Goal: Find contact information: Find contact information

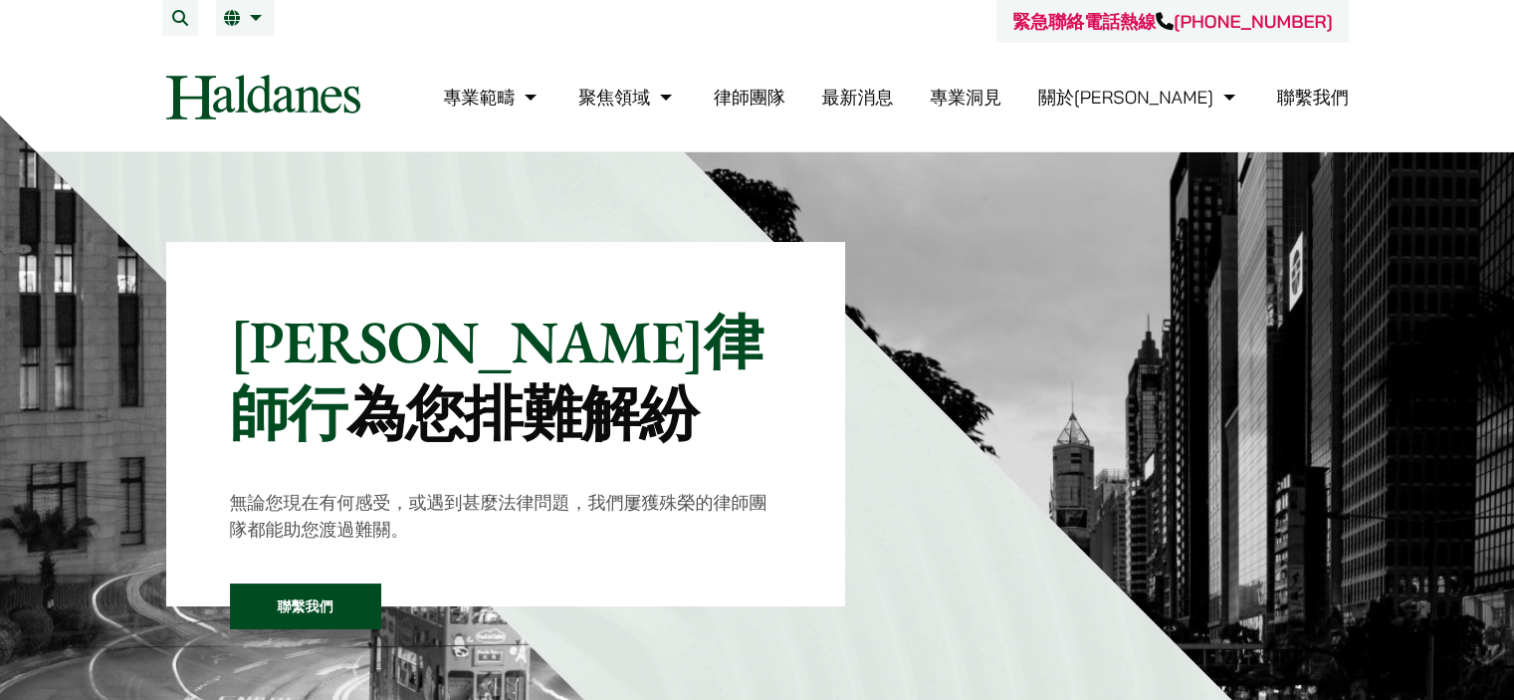
click at [1311, 96] on link "聯繫我們" at bounding box center [1313, 97] width 72 height 23
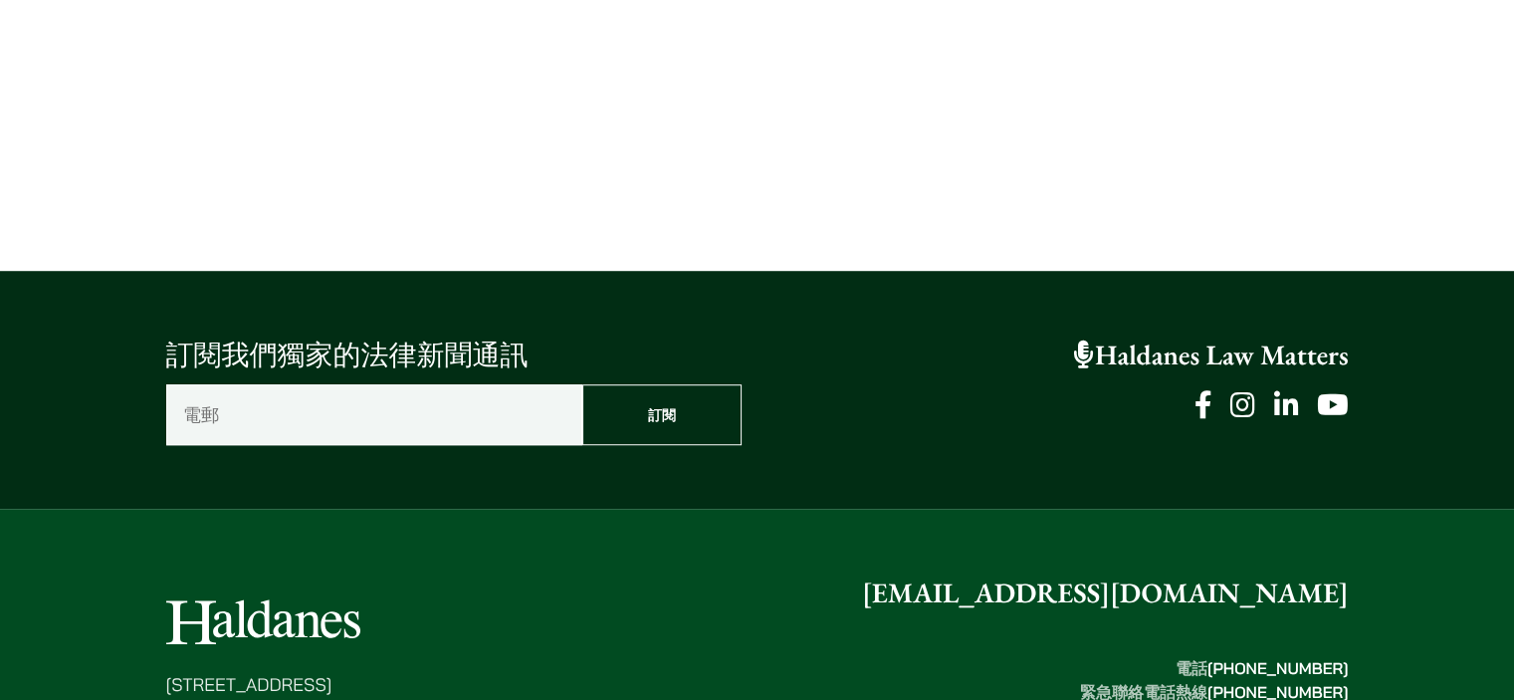
scroll to position [1623, 0]
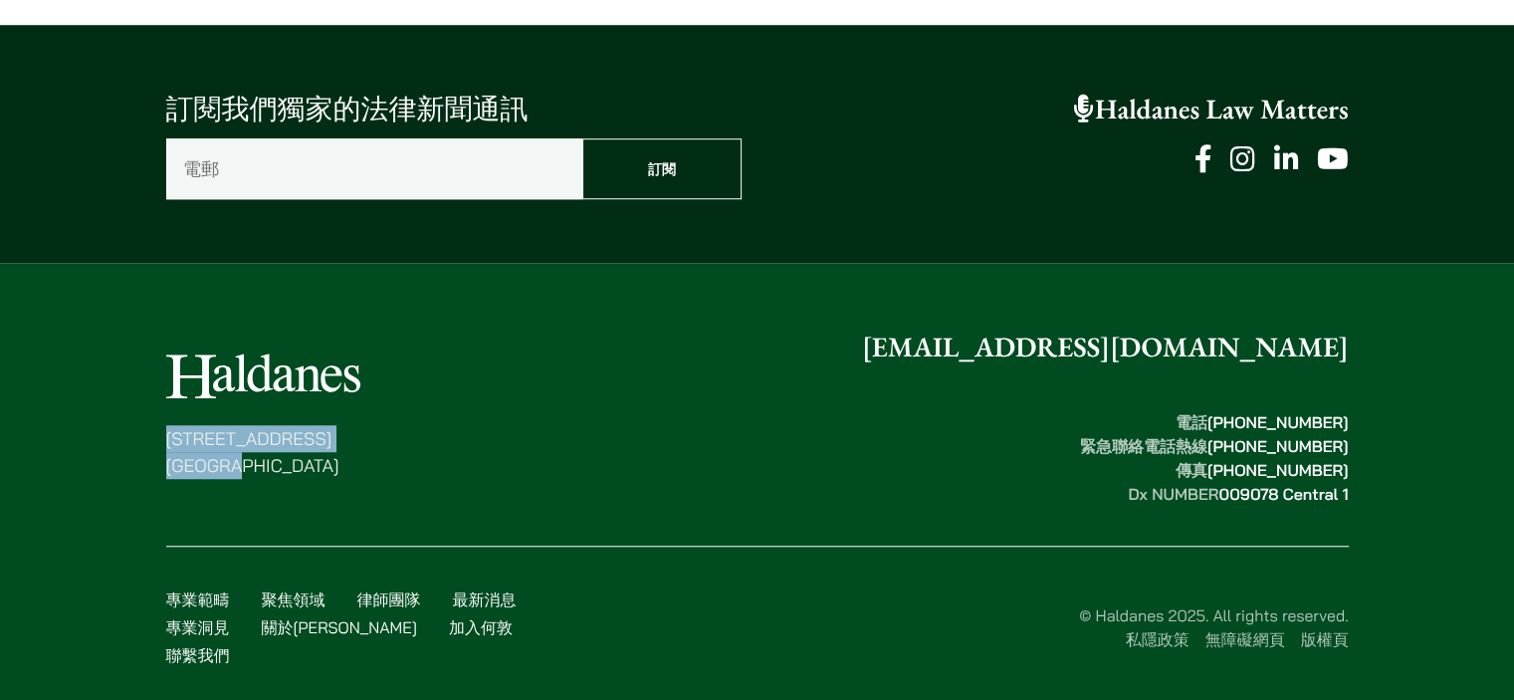
drag, startPoint x: 309, startPoint y: 469, endPoint x: 170, endPoint y: 441, distance: 142.1
click at [170, 441] on p "香港中環都爹利街十一號 律敦治大廈七樓" at bounding box center [263, 452] width 194 height 54
copy p "香港中環都爹利街十一號 律敦治大廈七樓"
click at [74, 336] on footer "香港中環都爹利街十一號 律敦治大廈七樓 enquiries@haldanes.com 電話  (852) 2868 1234 緊急聯絡電話熱線  (852) …" at bounding box center [757, 497] width 1514 height 468
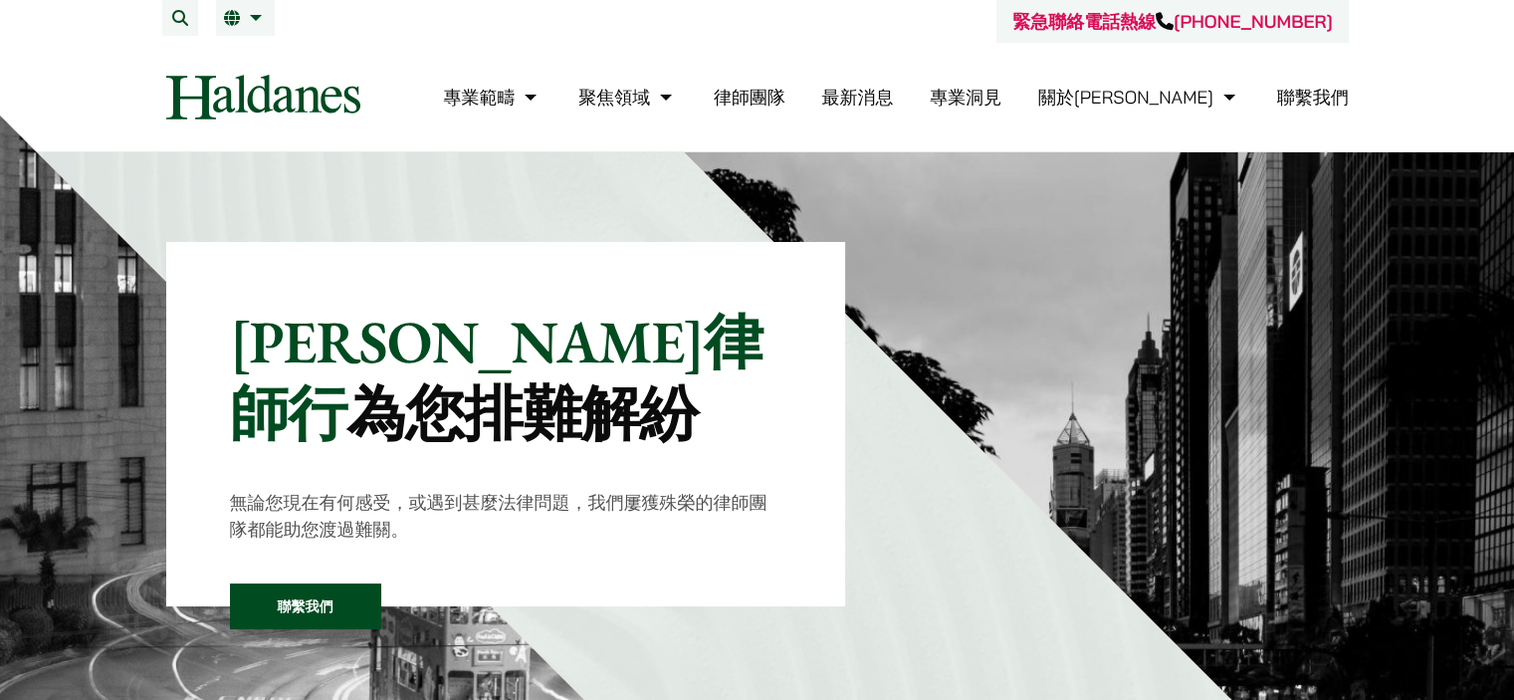
click at [661, 30] on div "緊急聯絡電話熱線 [PHONE_NUMBER]" at bounding box center [757, 21] width 1182 height 43
click at [252, 51] on link "EN" at bounding box center [345, 58] width 259 height 40
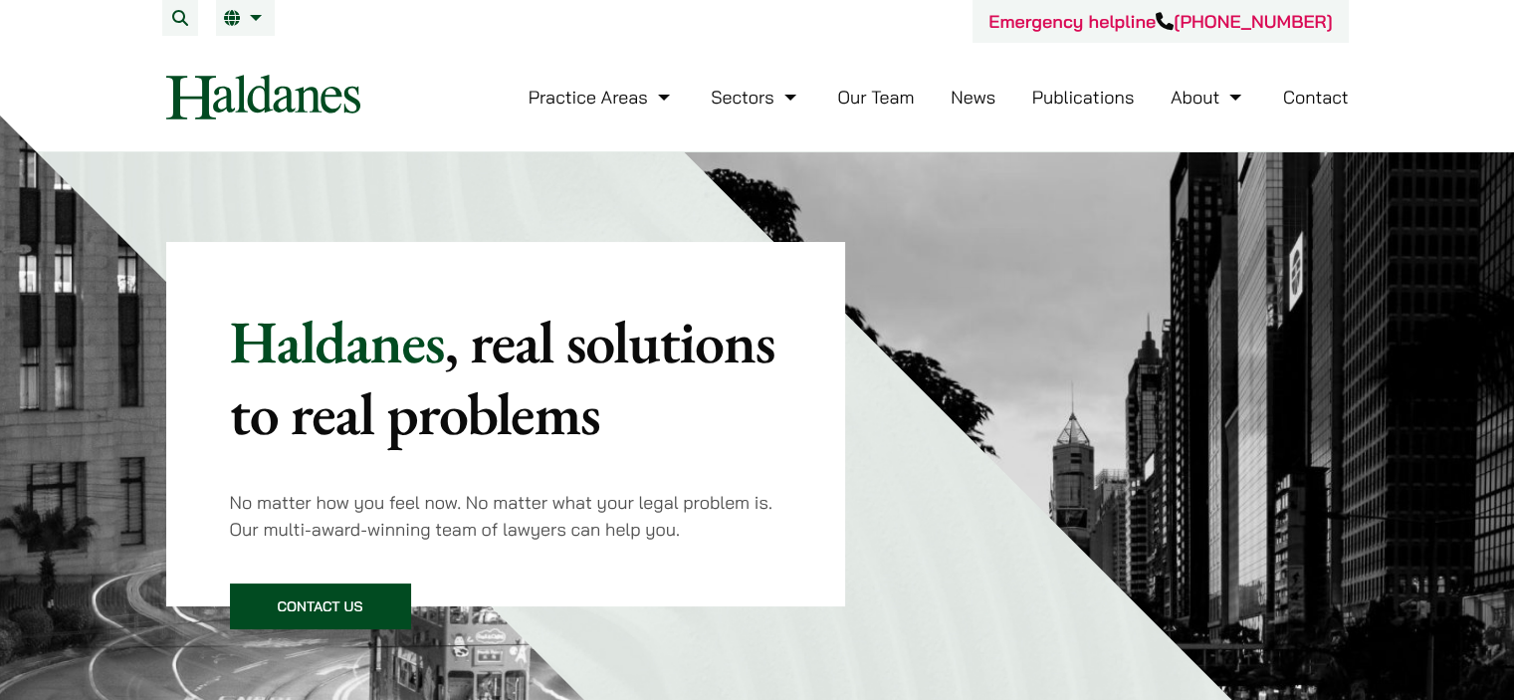
click at [1321, 99] on link "Contact" at bounding box center [1316, 97] width 66 height 23
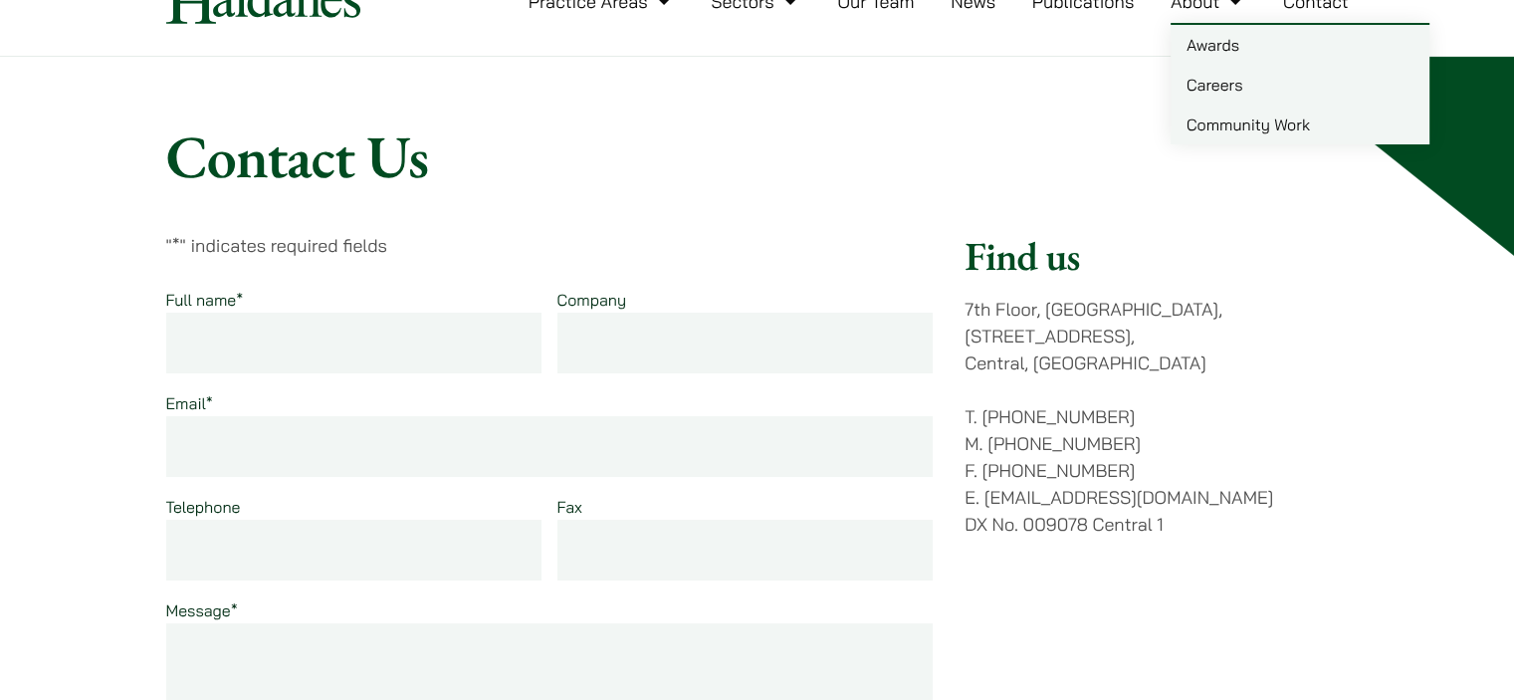
scroll to position [100, 0]
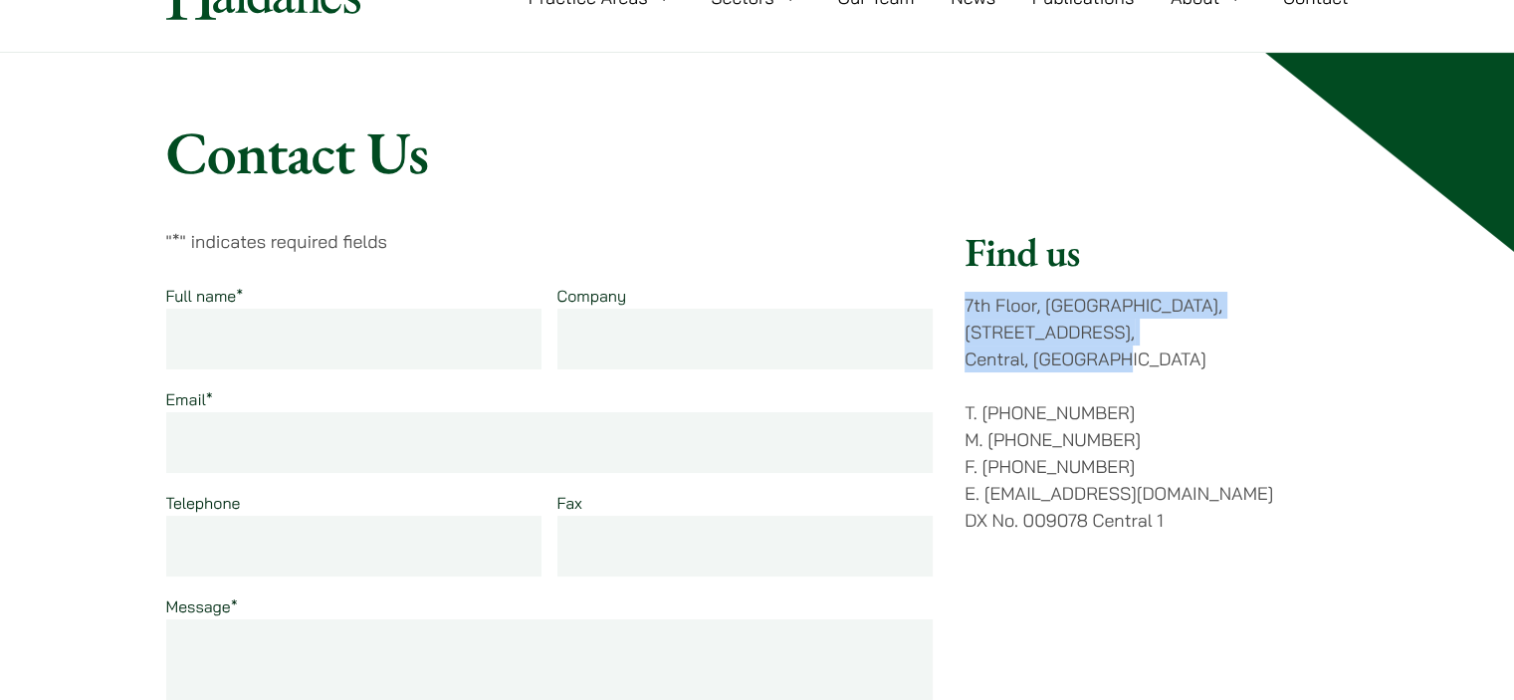
drag, startPoint x: 1130, startPoint y: 335, endPoint x: 967, endPoint y: 308, distance: 165.4
click at [967, 308] on p "[STREET_ADDRESS]" at bounding box center [1155, 332] width 383 height 81
copy p "[STREET_ADDRESS]"
